Goal: Information Seeking & Learning: Learn about a topic

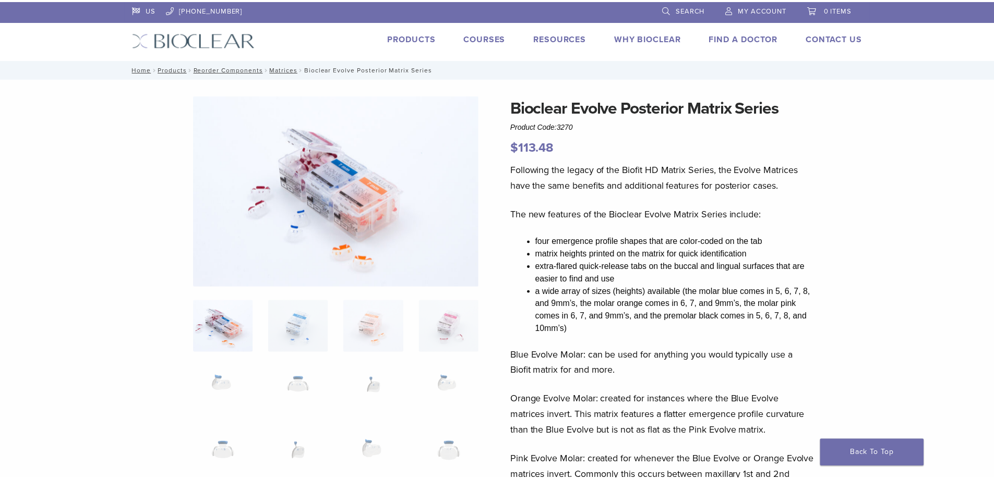
scroll to position [574, 0]
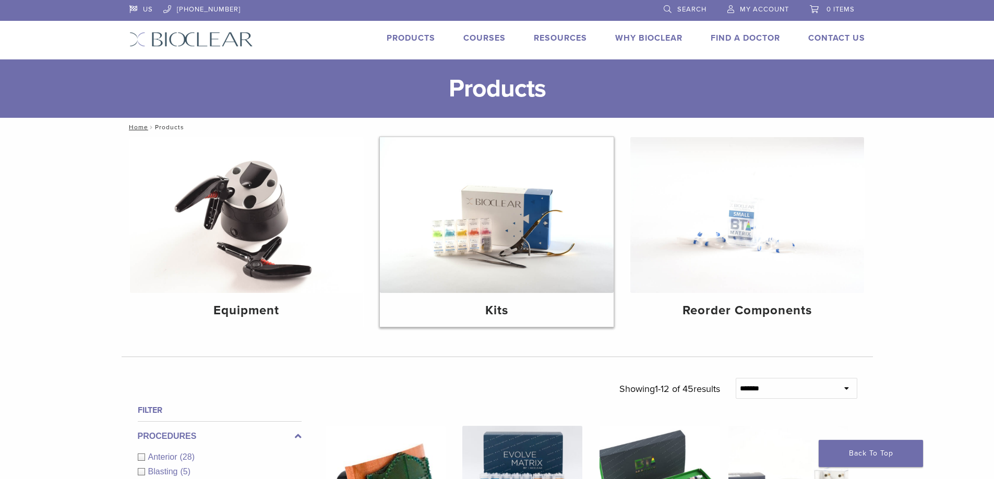
click at [522, 271] on img at bounding box center [497, 215] width 234 height 156
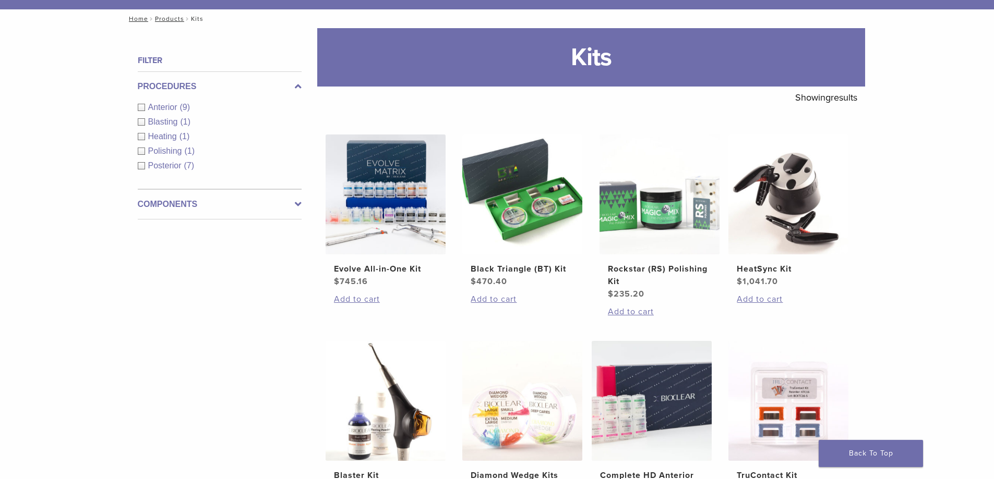
scroll to position [104, 0]
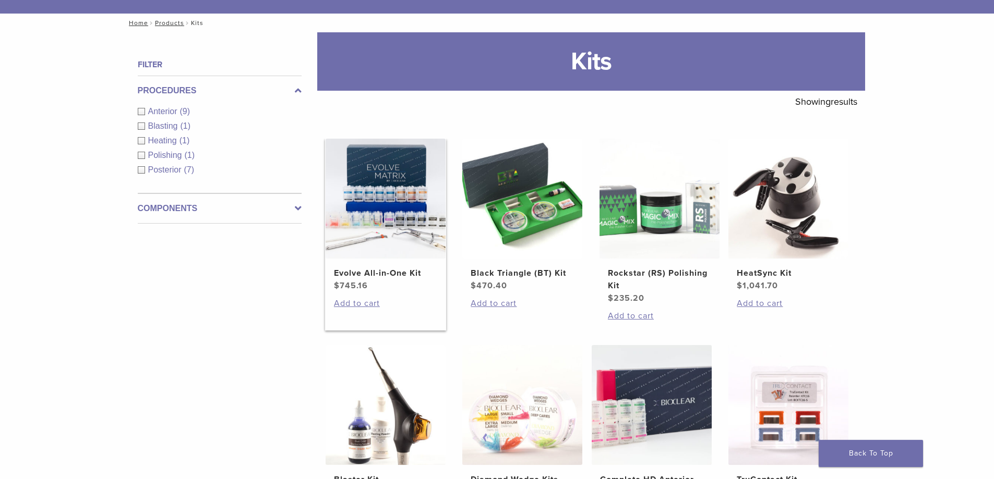
click at [395, 218] on img at bounding box center [386, 199] width 120 height 120
click at [144, 171] on div "Posterior (7)" at bounding box center [220, 170] width 164 height 13
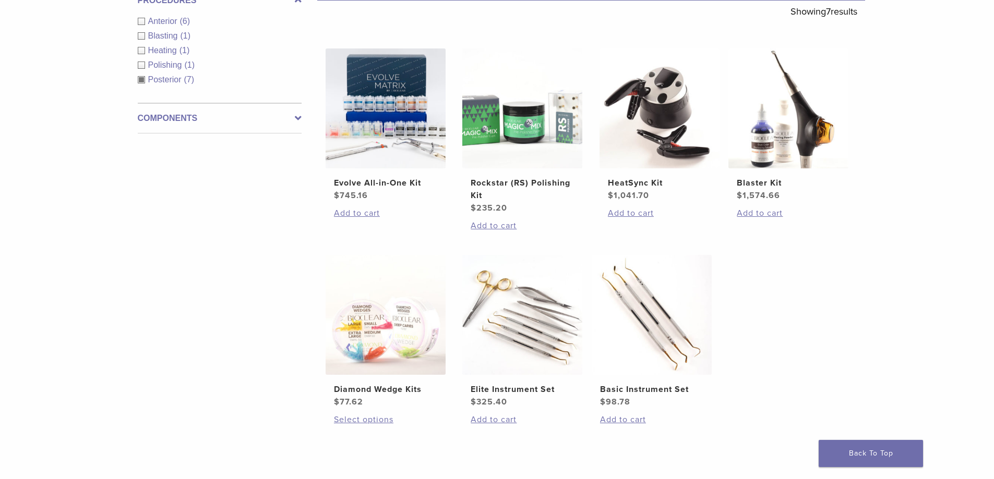
scroll to position [104, 0]
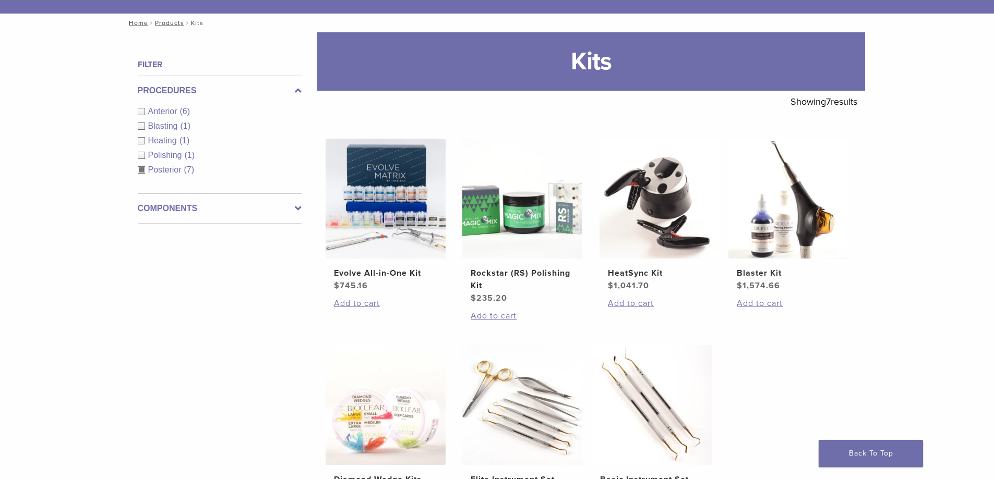
click at [162, 214] on label "Components" at bounding box center [220, 208] width 164 height 13
click at [141, 172] on div "Matrix Systems (1)" at bounding box center [220, 171] width 164 height 13
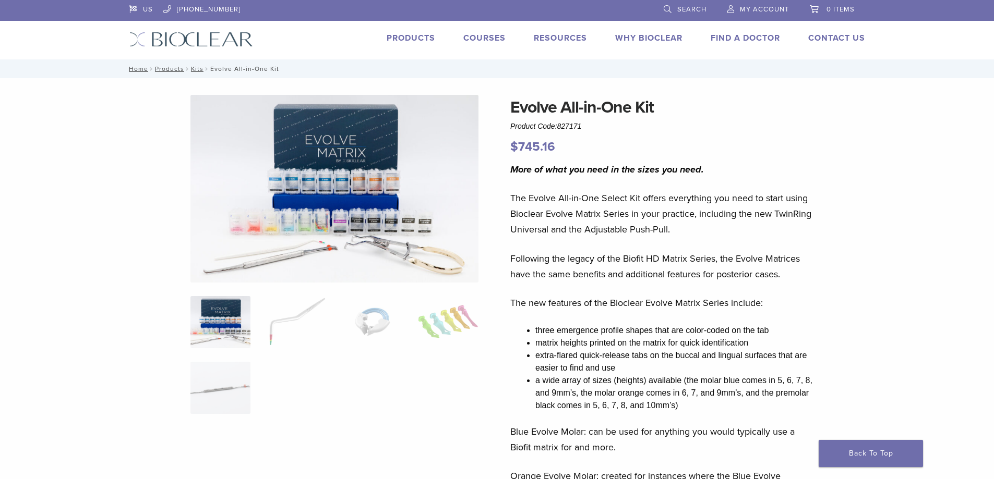
click at [332, 195] on img at bounding box center [334, 189] width 288 height 188
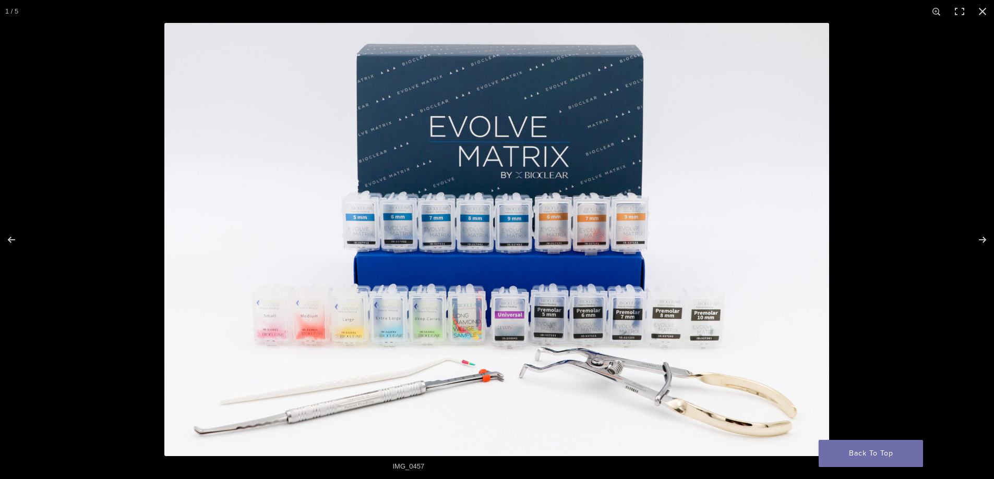
click at [554, 361] on img at bounding box center [496, 240] width 665 height 434
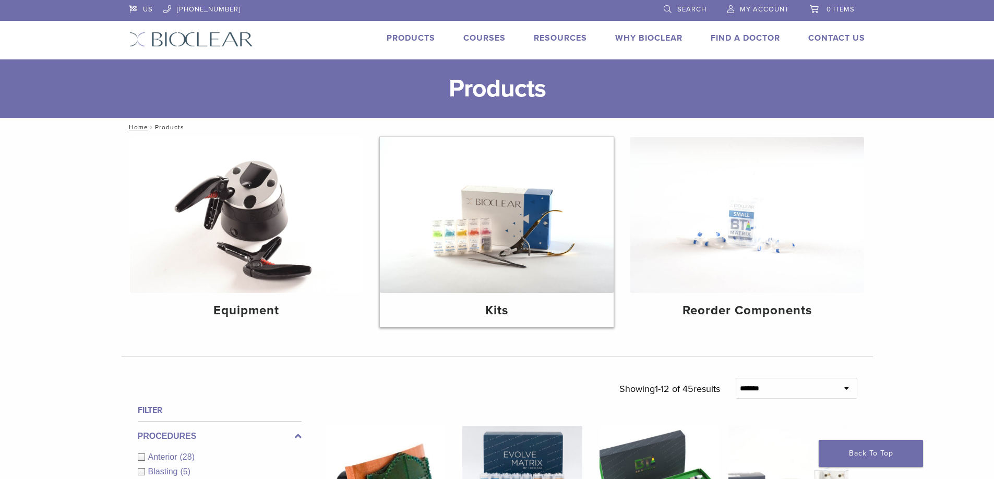
click at [510, 251] on img at bounding box center [497, 215] width 234 height 156
click at [776, 242] on img at bounding box center [747, 215] width 234 height 156
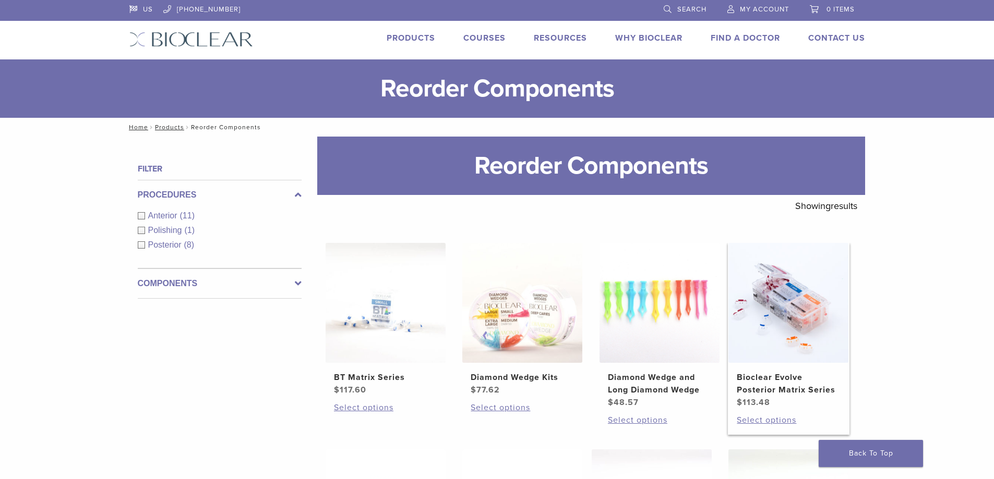
click at [793, 325] on img at bounding box center [788, 303] width 120 height 120
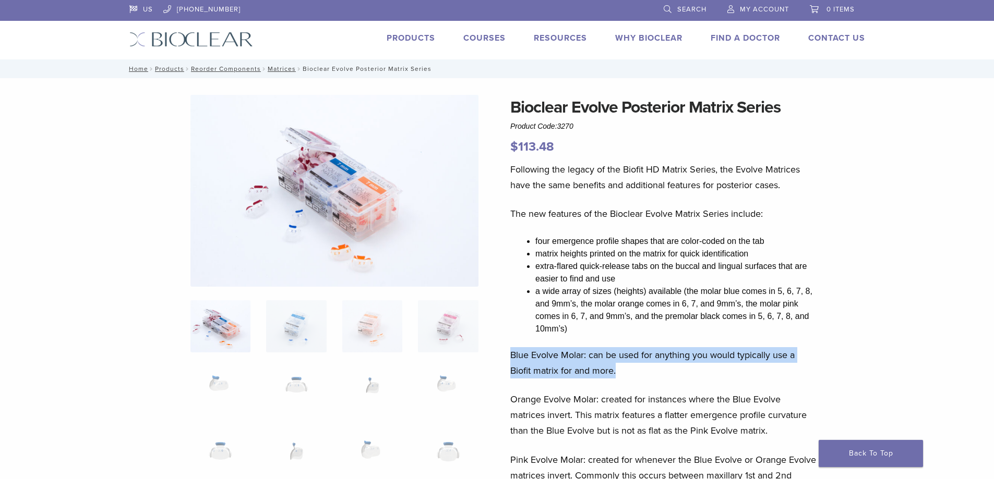
drag, startPoint x: 620, startPoint y: 374, endPoint x: 497, endPoint y: 358, distance: 123.7
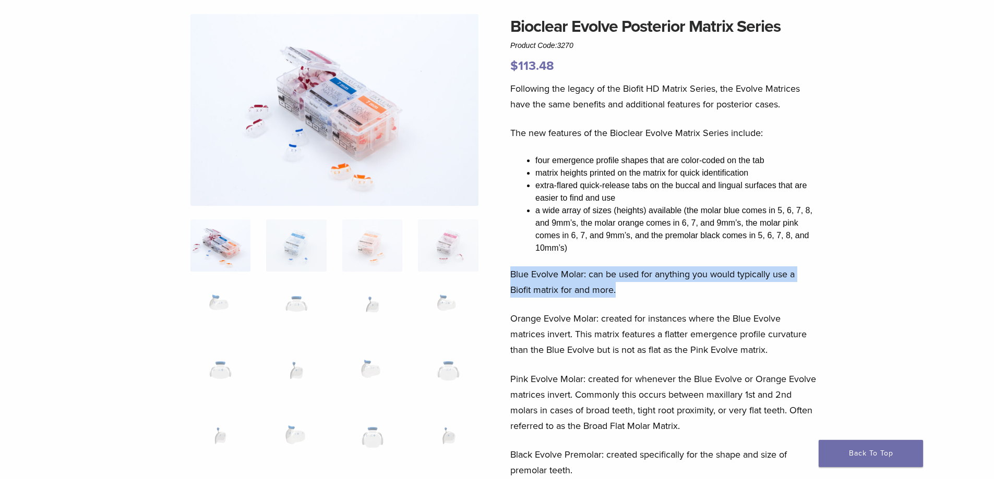
scroll to position [104, 0]
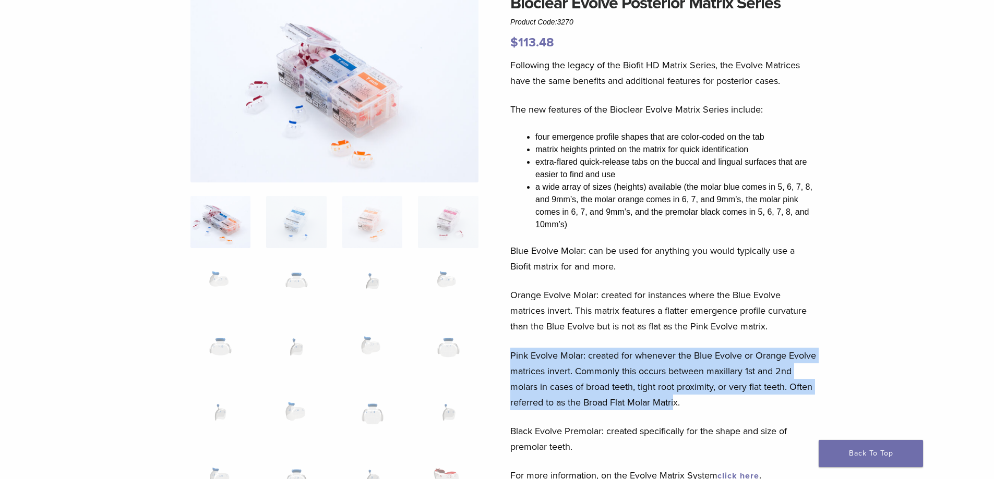
drag, startPoint x: 507, startPoint y: 352, endPoint x: 676, endPoint y: 401, distance: 175.9
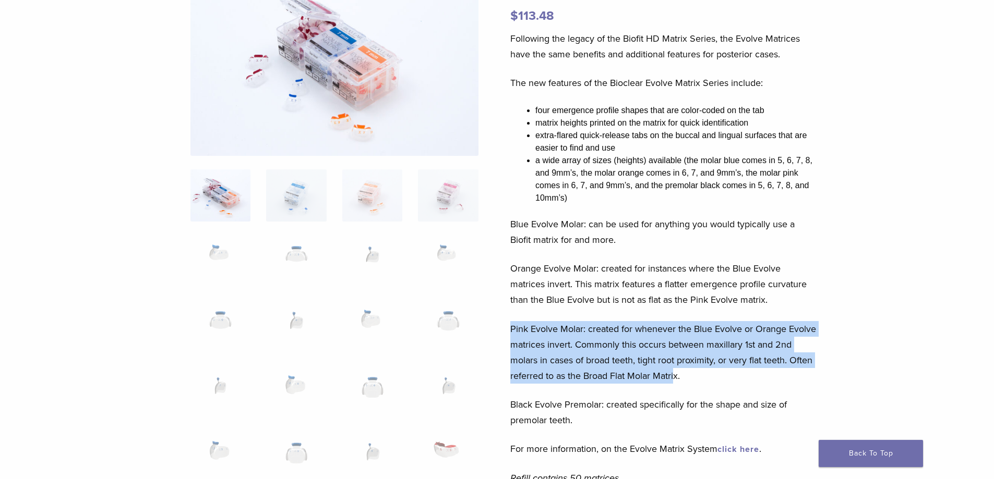
scroll to position [157, 0]
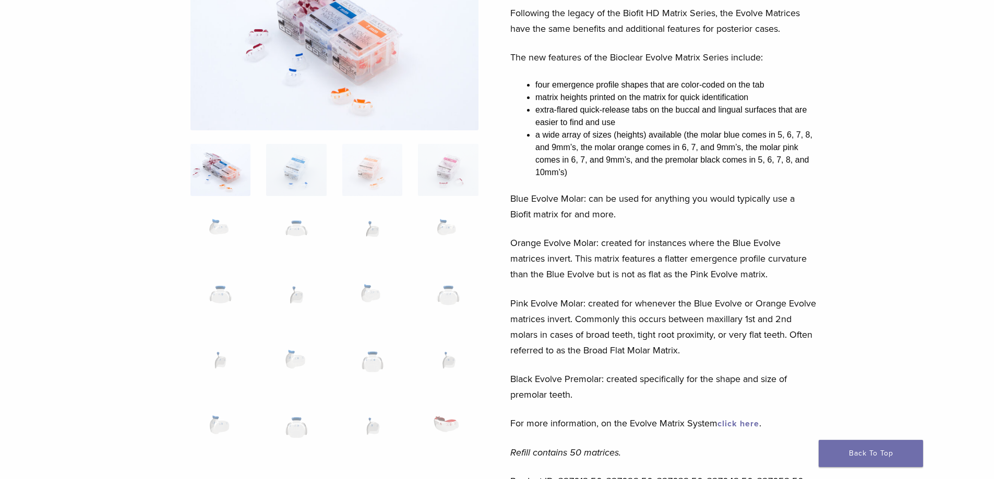
click at [676, 401] on p "Black Evolve Premolar: created specifically for the shape and size of premolar …" at bounding box center [663, 386] width 307 height 31
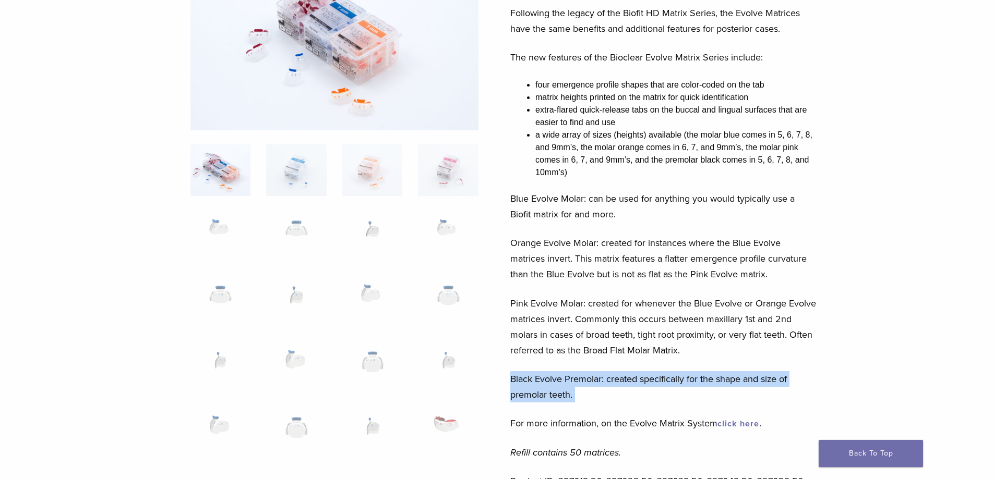
drag, startPoint x: 638, startPoint y: 400, endPoint x: 518, endPoint y: 380, distance: 121.1
click at [518, 380] on p "Black Evolve Premolar: created specifically for the shape and size of premolar …" at bounding box center [663, 386] width 307 height 31
click at [544, 380] on p "Black Evolve Premolar: created specifically for the shape and size of premolar …" at bounding box center [663, 386] width 307 height 31
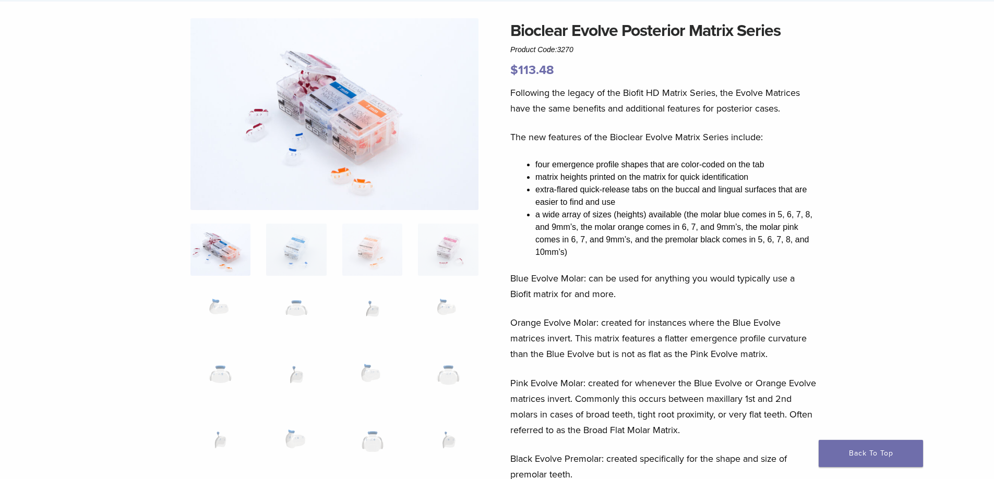
scroll to position [52, 0]
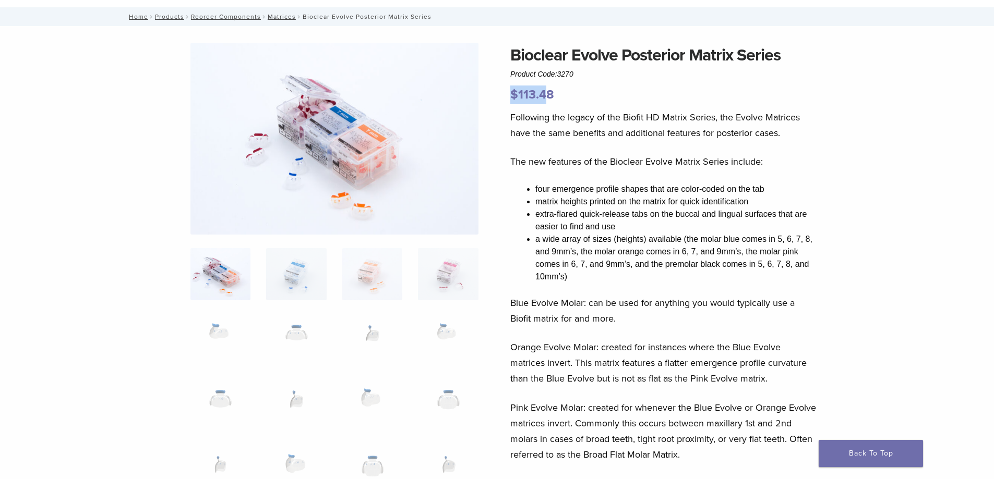
drag, startPoint x: 534, startPoint y: 100, endPoint x: 543, endPoint y: 101, distance: 8.5
click at [543, 101] on bdi "$ 113.48" at bounding box center [532, 94] width 44 height 15
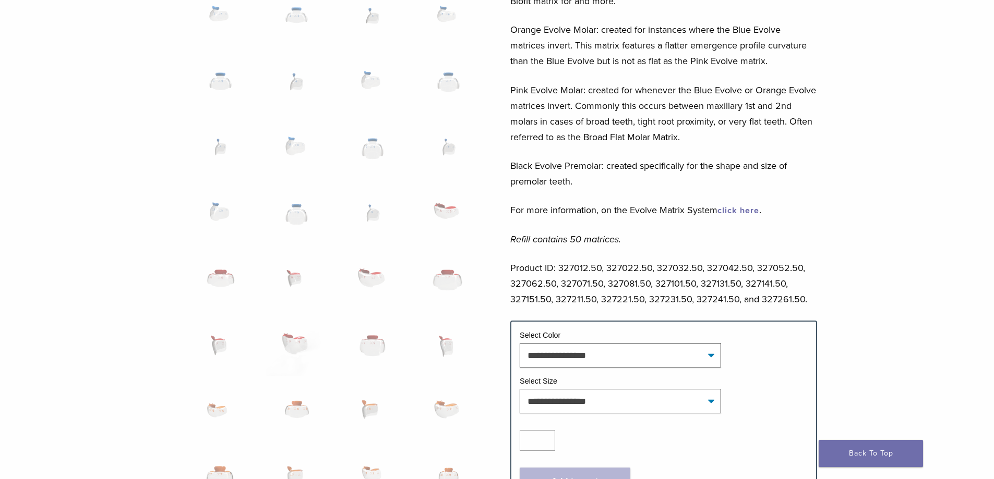
scroll to position [365, 0]
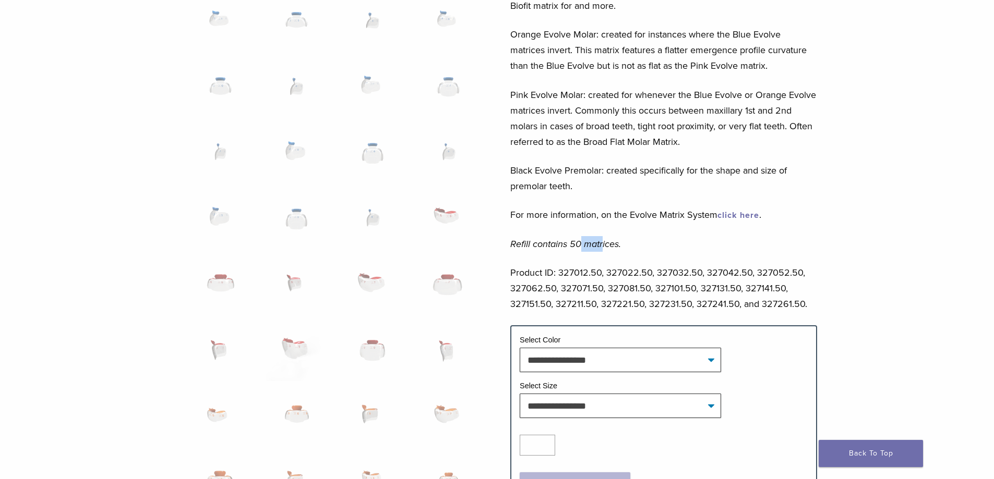
drag, startPoint x: 582, startPoint y: 242, endPoint x: 604, endPoint y: 243, distance: 22.5
click at [604, 243] on em "Refill contains 50 matrices." at bounding box center [565, 243] width 111 height 11
drag, startPoint x: 618, startPoint y: 245, endPoint x: 571, endPoint y: 247, distance: 46.5
click at [571, 247] on em "Refill contains 50 matrices." at bounding box center [565, 243] width 111 height 11
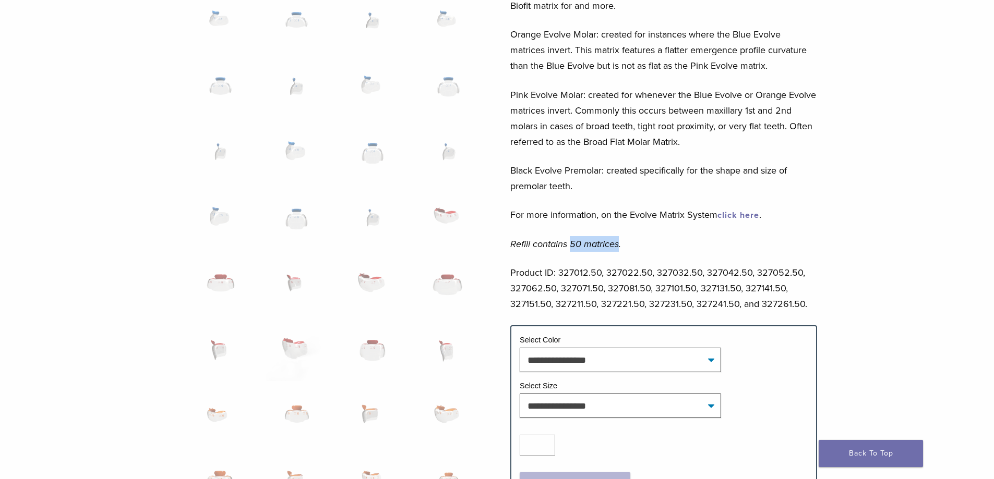
click at [571, 247] on em "Refill contains 50 matrices." at bounding box center [565, 243] width 111 height 11
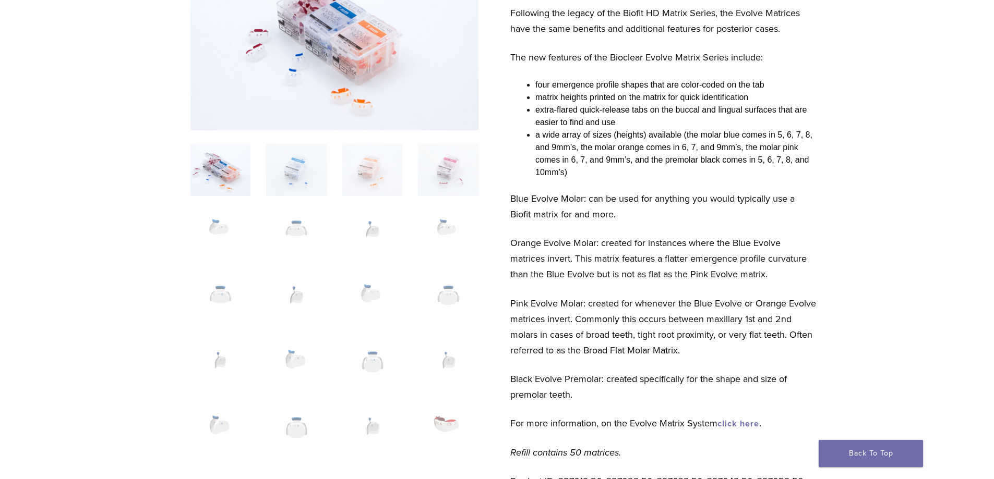
scroll to position [0, 0]
